Goal: Transaction & Acquisition: Book appointment/travel/reservation

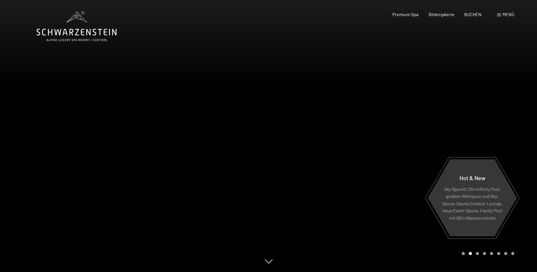
click at [453, 144] on div at bounding box center [402, 136] width 268 height 272
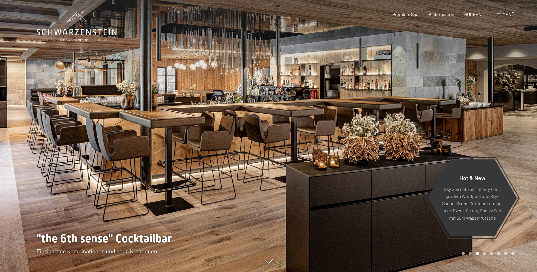
click at [501, 136] on div at bounding box center [402, 136] width 268 height 272
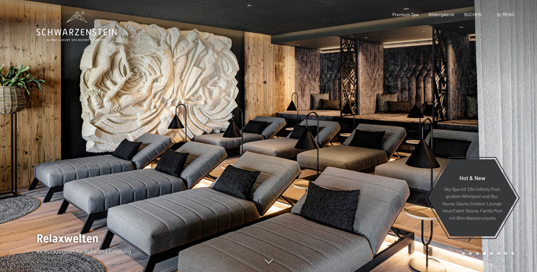
click at [501, 136] on div at bounding box center [402, 136] width 268 height 272
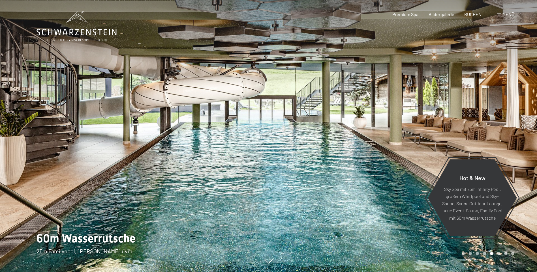
click at [501, 134] on div at bounding box center [402, 136] width 268 height 272
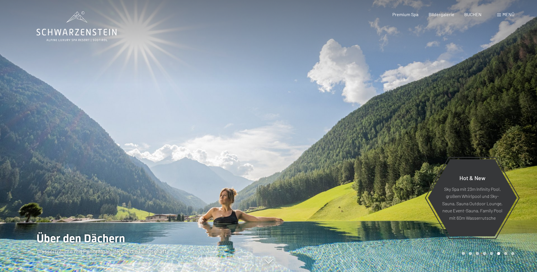
click at [500, 130] on div at bounding box center [402, 136] width 268 height 272
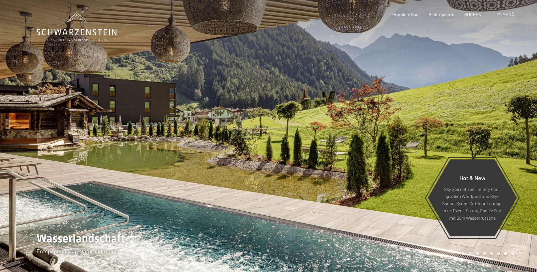
click at [500, 130] on div at bounding box center [402, 136] width 268 height 272
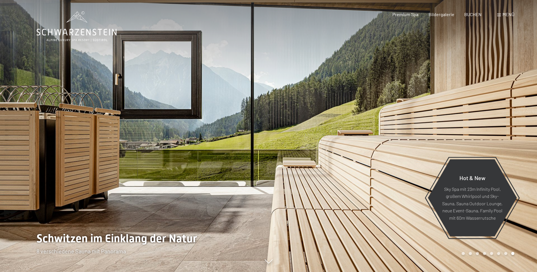
click at [500, 130] on div at bounding box center [402, 136] width 268 height 272
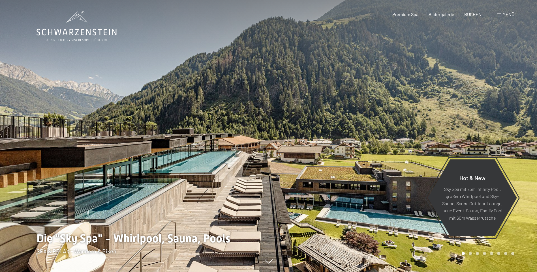
click at [500, 130] on div at bounding box center [402, 136] width 268 height 272
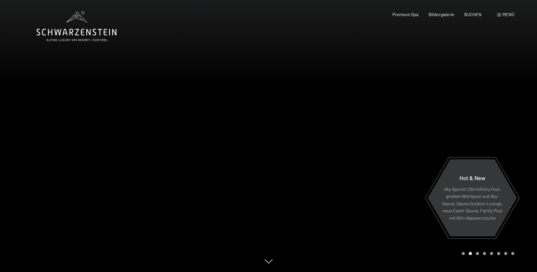
click at [500, 130] on div at bounding box center [402, 136] width 268 height 272
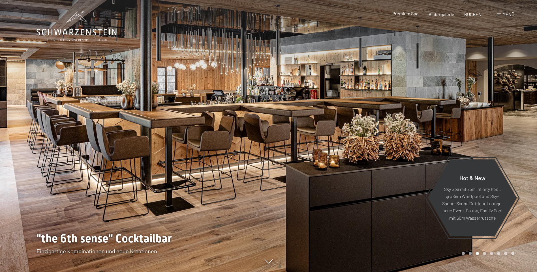
click at [414, 16] on span "Premium Spa" at bounding box center [405, 13] width 26 height 5
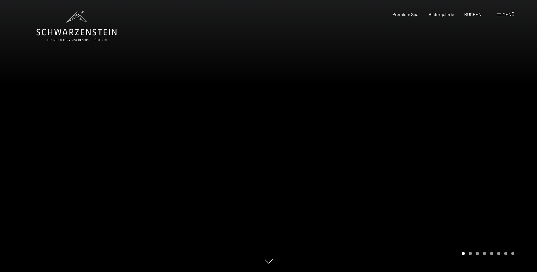
click at [509, 162] on div at bounding box center [402, 136] width 268 height 272
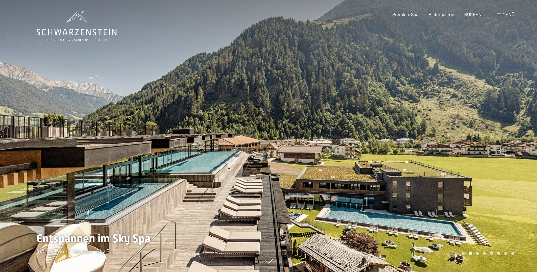
click at [500, 152] on div at bounding box center [402, 136] width 268 height 272
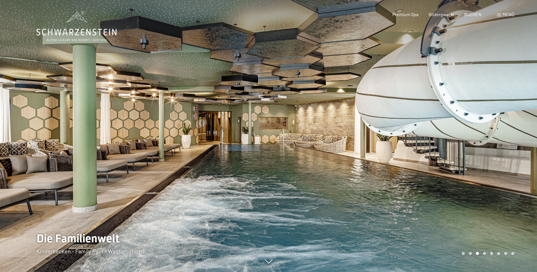
click at [500, 152] on div at bounding box center [402, 136] width 268 height 272
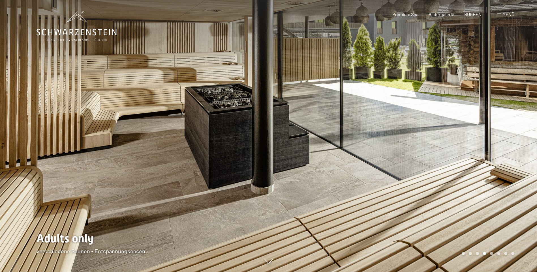
click at [500, 152] on div at bounding box center [402, 136] width 268 height 272
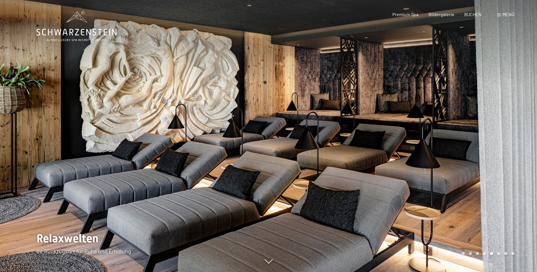
click at [500, 152] on div at bounding box center [402, 136] width 268 height 272
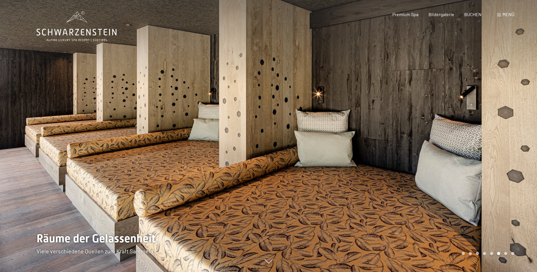
click at [500, 152] on div at bounding box center [402, 136] width 268 height 272
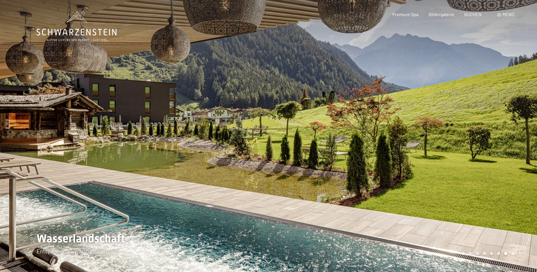
click at [500, 152] on div at bounding box center [402, 136] width 268 height 272
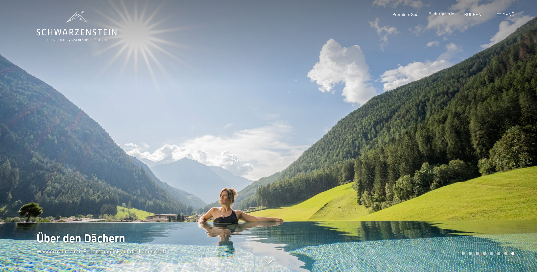
click at [438, 13] on span "Bildergalerie" at bounding box center [441, 13] width 26 height 5
click at [473, 13] on span "BUCHEN" at bounding box center [472, 13] width 17 height 5
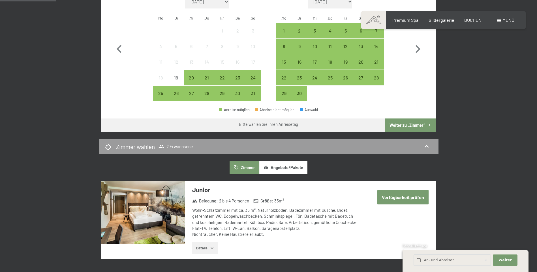
scroll to position [113, 0]
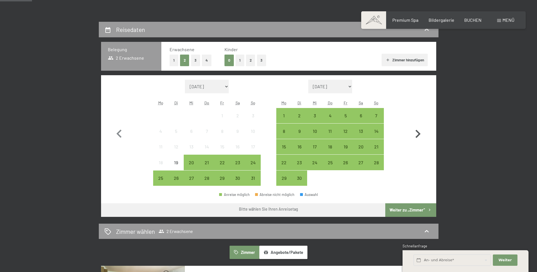
click at [416, 134] on icon "button" at bounding box center [417, 134] width 16 height 16
select select "2025-09-01"
select select "2025-10-01"
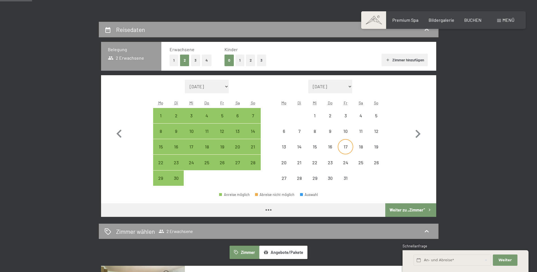
select select "2025-09-01"
select select "2025-10-01"
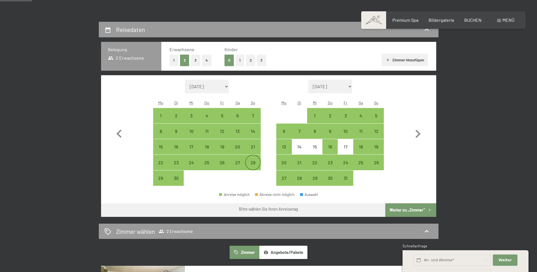
click at [252, 162] on div "28" at bounding box center [253, 167] width 14 height 14
select select "2025-09-01"
select select "2025-10-01"
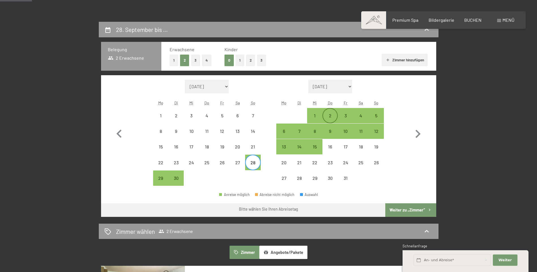
click at [334, 115] on div "2" at bounding box center [330, 120] width 14 height 14
select select "2025-09-01"
select select "2025-10-01"
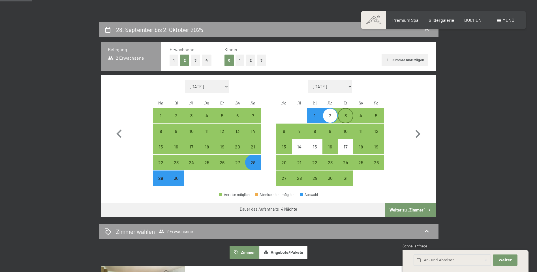
click at [347, 114] on div "3" at bounding box center [345, 120] width 14 height 14
select select "2025-09-01"
select select "2025-10-01"
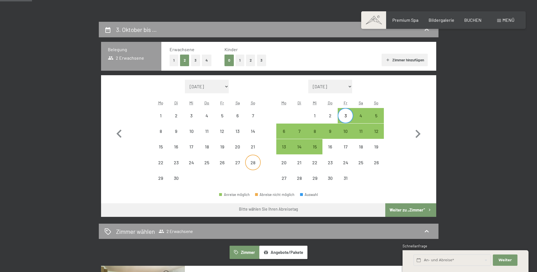
click at [252, 163] on div "28" at bounding box center [253, 167] width 14 height 14
select select "2025-09-01"
select select "2025-10-01"
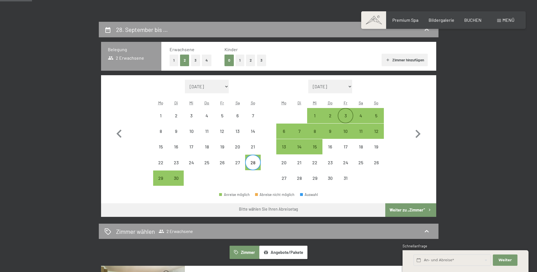
click at [347, 115] on div "3" at bounding box center [345, 120] width 14 height 14
select select "2025-09-01"
select select "2025-10-01"
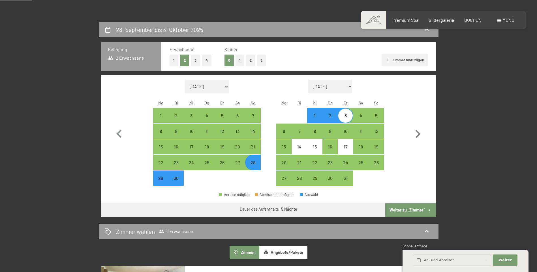
click at [409, 211] on button "Weiter zu „Zimmer“" at bounding box center [410, 210] width 51 height 14
select select "2025-09-01"
select select "2025-10-01"
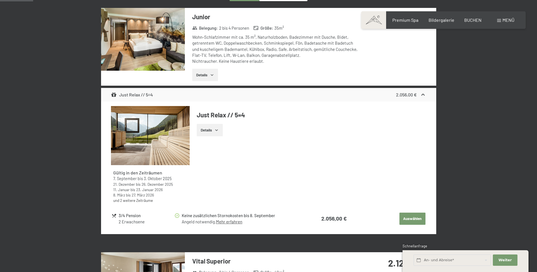
scroll to position [107, 0]
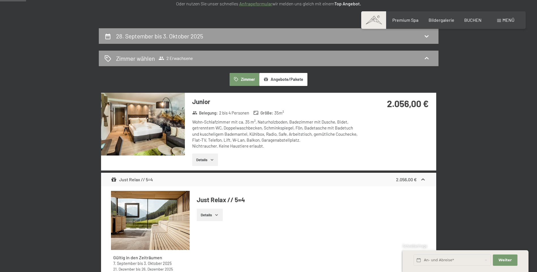
click at [209, 159] on button "Details" at bounding box center [205, 160] width 26 height 12
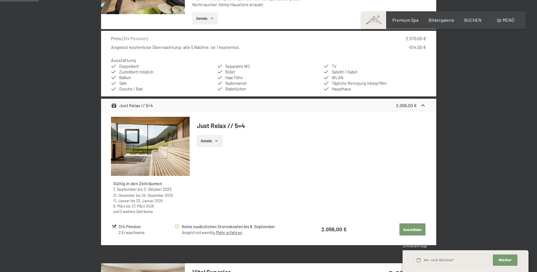
scroll to position [78, 0]
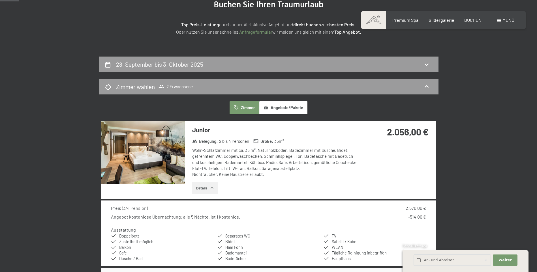
click at [166, 171] on img at bounding box center [143, 152] width 84 height 63
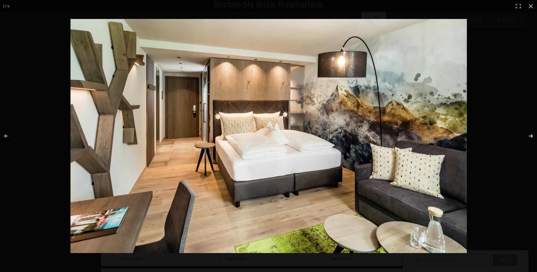
click at [529, 135] on button "button" at bounding box center [527, 136] width 20 height 28
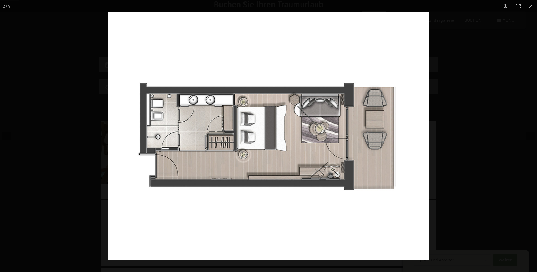
click at [529, 135] on button "button" at bounding box center [527, 136] width 20 height 28
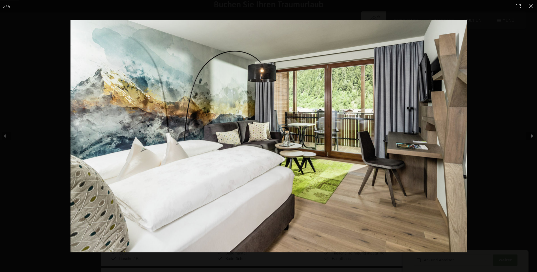
click at [529, 134] on button "button" at bounding box center [527, 136] width 20 height 28
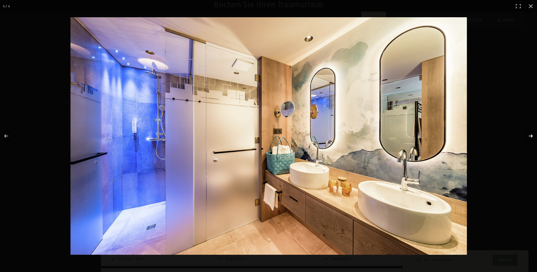
click at [529, 134] on button "button" at bounding box center [527, 136] width 20 height 28
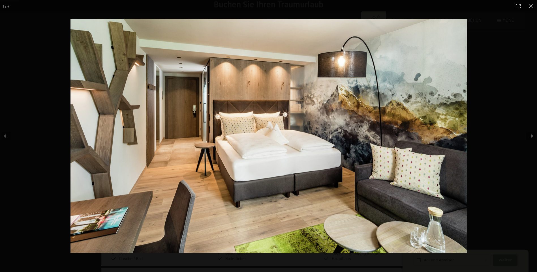
click at [529, 134] on button "button" at bounding box center [527, 136] width 20 height 28
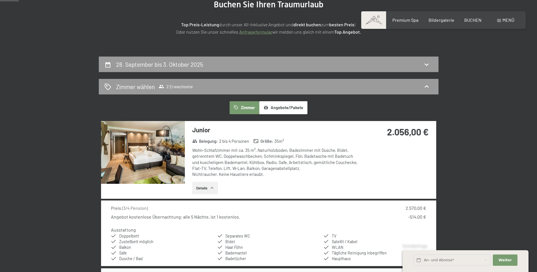
click at [0, 0] on button "button" at bounding box center [0, 0] width 0 height 0
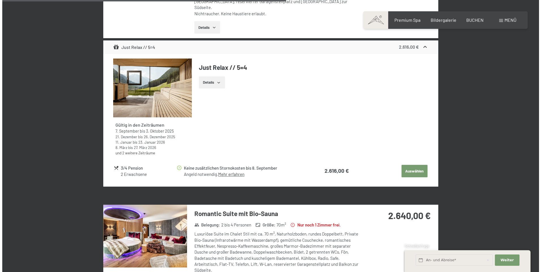
scroll to position [1181, 0]
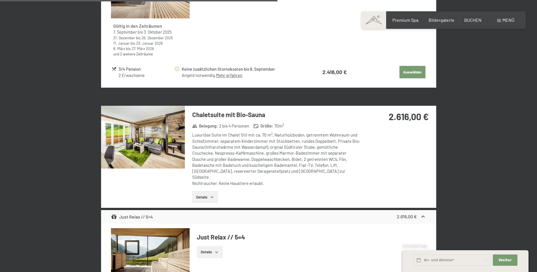
click at [499, 20] on span at bounding box center [499, 20] width 4 height 3
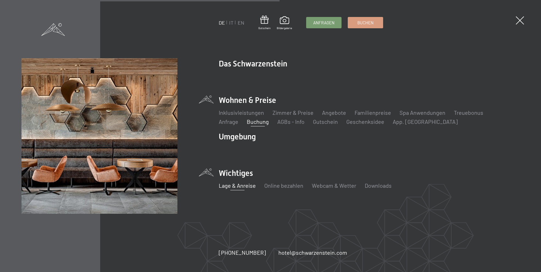
click at [243, 187] on link "Lage & Anreise" at bounding box center [237, 185] width 37 height 7
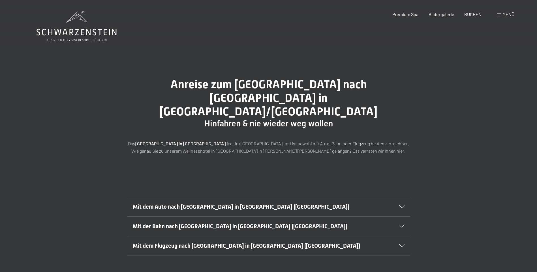
click at [184, 203] on span "Mit dem Auto nach Luttach in Südtirol (Italien)" at bounding box center [241, 206] width 216 height 7
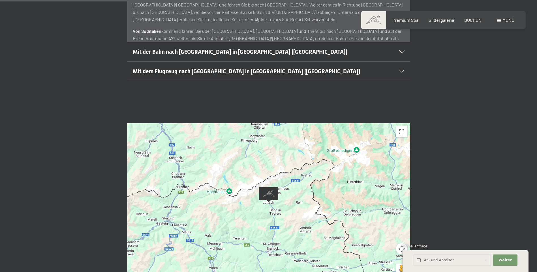
scroll to position [339, 0]
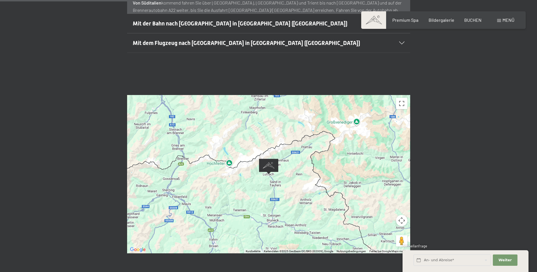
drag, startPoint x: 358, startPoint y: 181, endPoint x: 313, endPoint y: 190, distance: 45.8
click at [313, 191] on div "Um von einem Element zum anderen zu gelangen, drückst du die Pfeiltasten entspr…" at bounding box center [268, 174] width 283 height 158
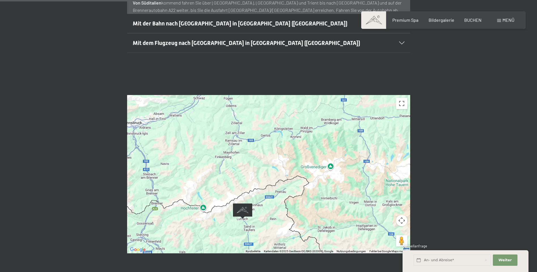
drag, startPoint x: 339, startPoint y: 159, endPoint x: 310, endPoint y: 209, distance: 57.6
click at [310, 209] on div "Um von einem Element zum anderen zu gelangen, drückst du die Pfeiltasten entspr…" at bounding box center [268, 174] width 283 height 158
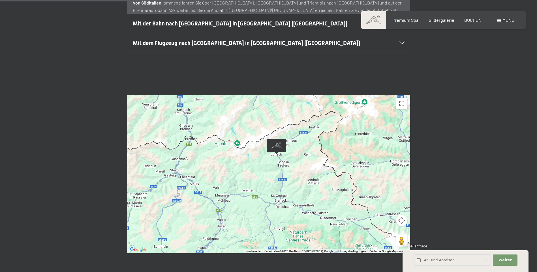
drag, startPoint x: 303, startPoint y: 191, endPoint x: 330, endPoint y: 139, distance: 58.4
click at [330, 139] on div "Um von einem Element zum anderen zu gelangen, drückst du die Pfeiltasten entspr…" at bounding box center [268, 174] width 283 height 158
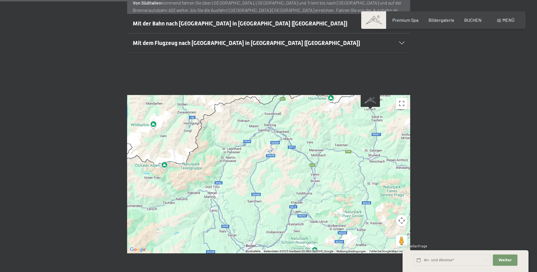
drag, startPoint x: 192, startPoint y: 217, endPoint x: 283, endPoint y: 177, distance: 99.6
click at [283, 177] on div "Um von einem Element zum anderen zu gelangen, drückst du die Pfeiltasten entspr…" at bounding box center [268, 174] width 283 height 158
